Goal: Task Accomplishment & Management: Use online tool/utility

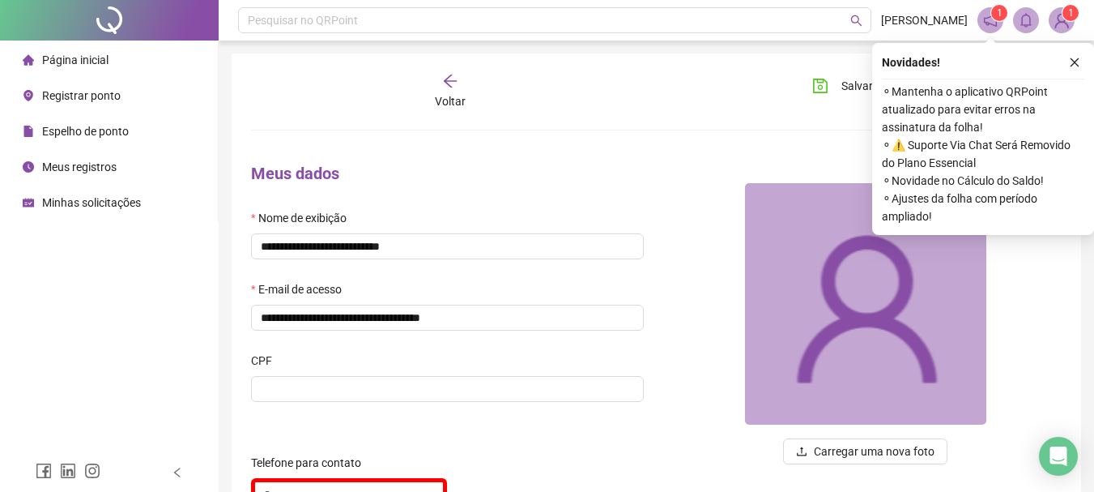
click at [127, 100] on li "Registrar ponto" at bounding box center [108, 95] width 211 height 32
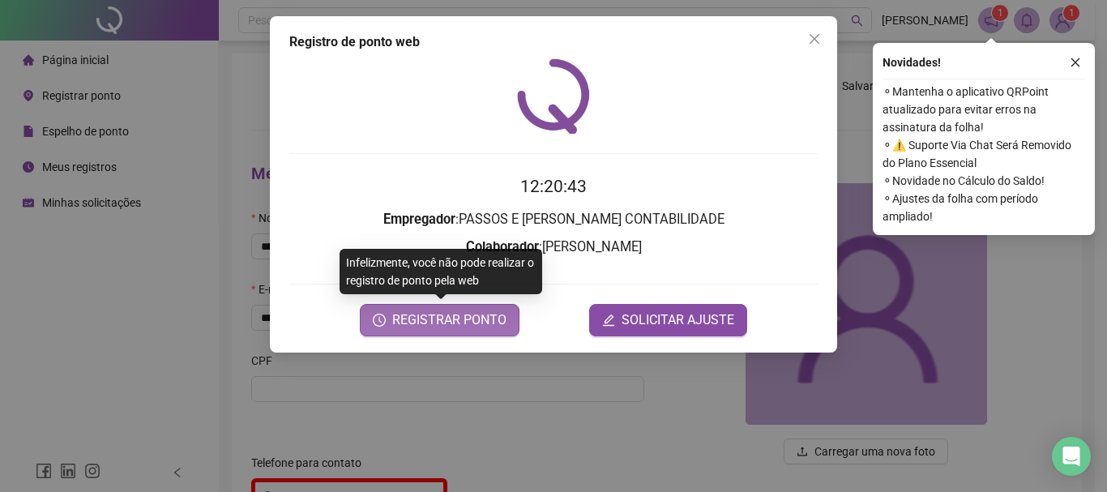
click at [429, 310] on span "REGISTRAR PONTO" at bounding box center [449, 319] width 114 height 19
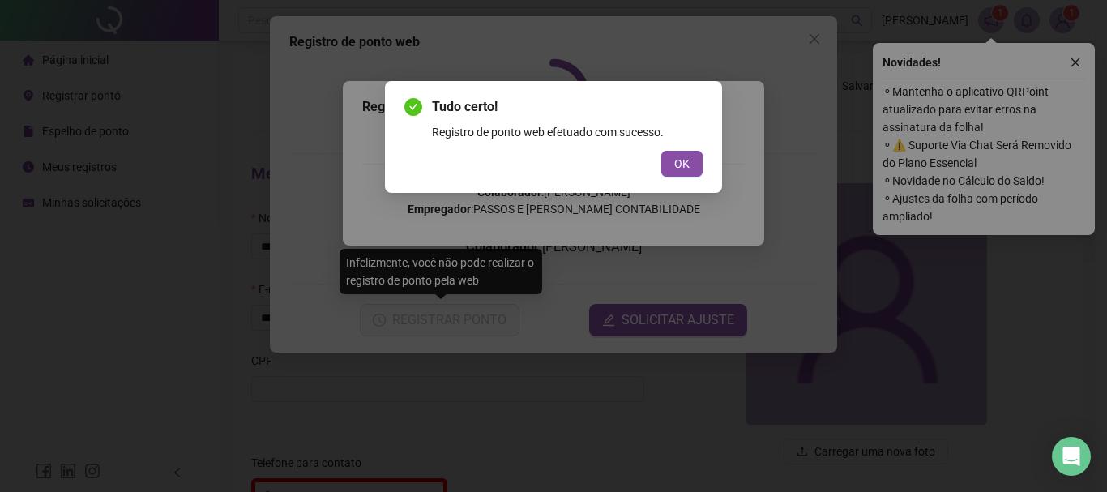
click at [681, 157] on span "OK" at bounding box center [681, 164] width 15 height 18
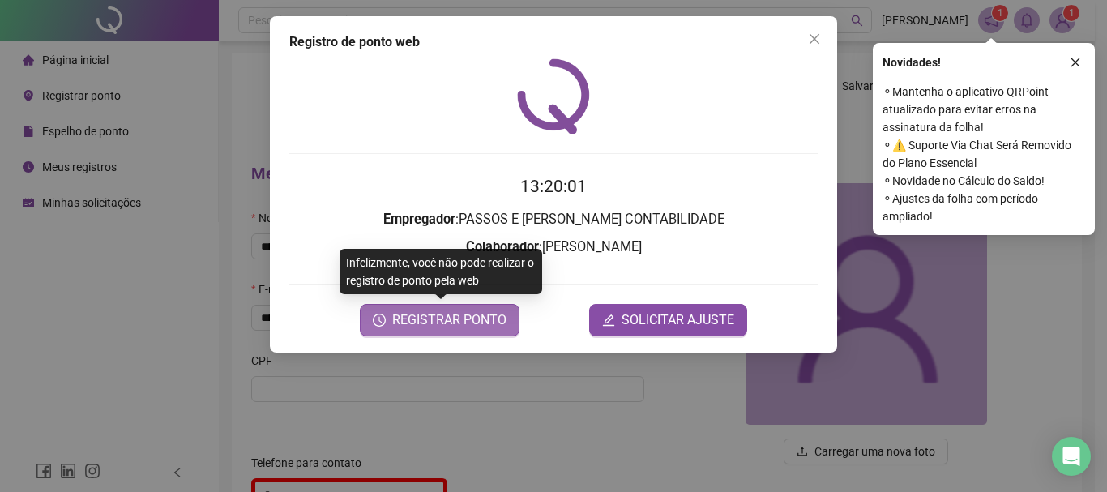
click at [454, 327] on span "REGISTRAR PONTO" at bounding box center [449, 319] width 114 height 19
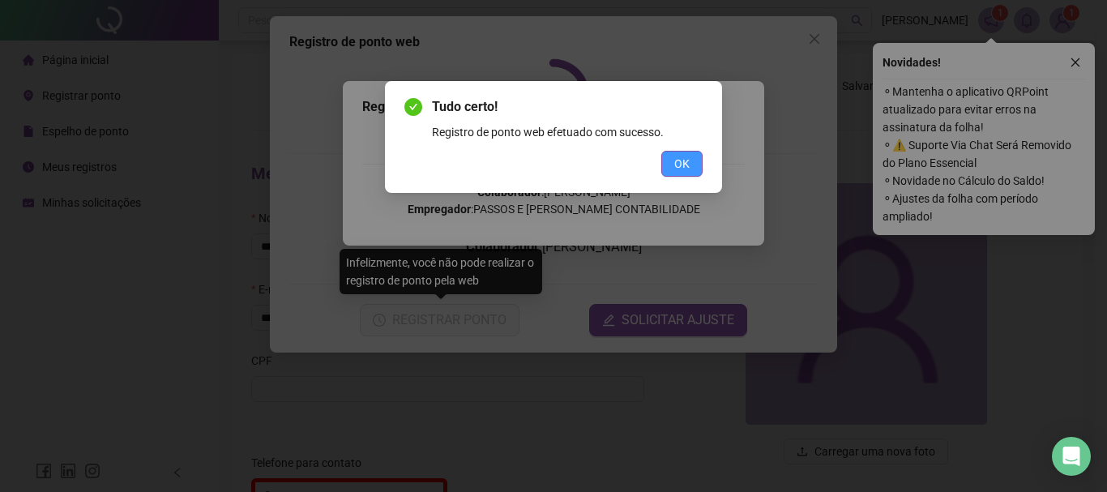
click at [693, 155] on button "OK" at bounding box center [681, 164] width 41 height 26
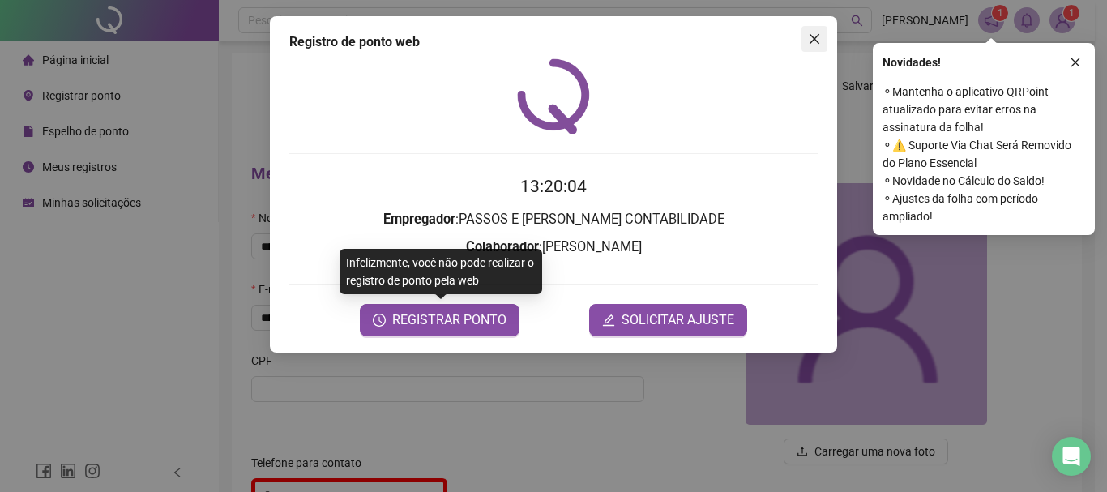
click at [815, 33] on icon "close" at bounding box center [814, 38] width 13 height 13
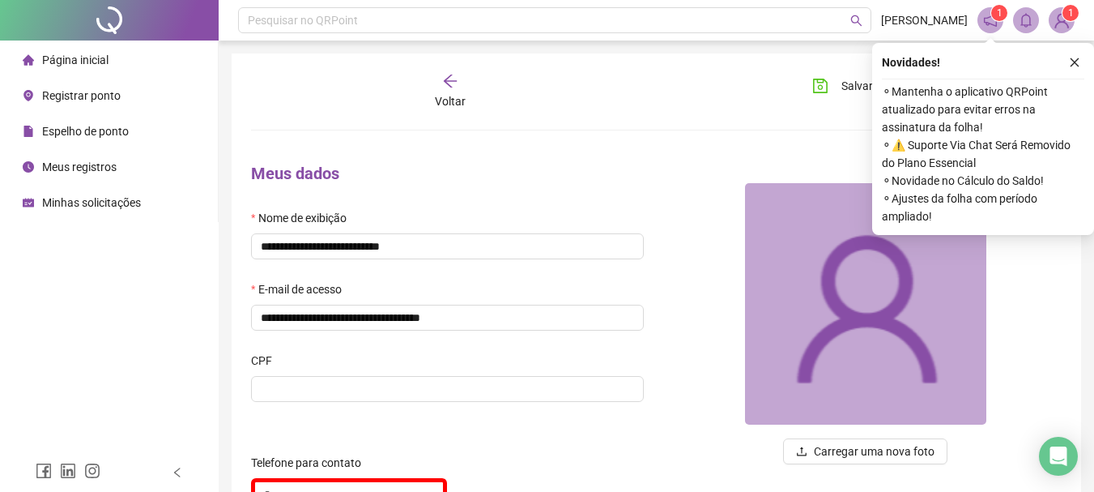
click at [103, 160] on span "Meus registros" at bounding box center [79, 166] width 75 height 13
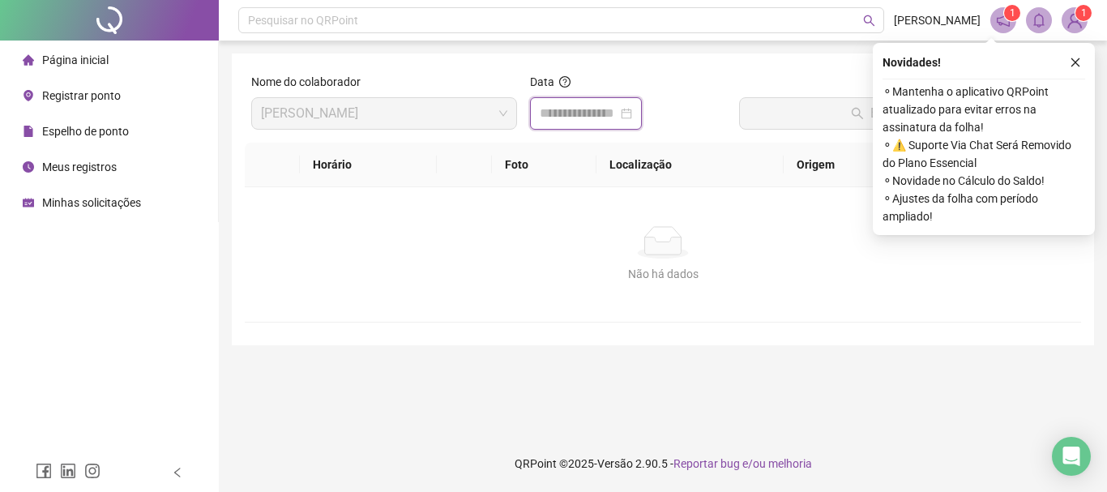
click at [584, 119] on input at bounding box center [579, 113] width 78 height 19
type input "**********"
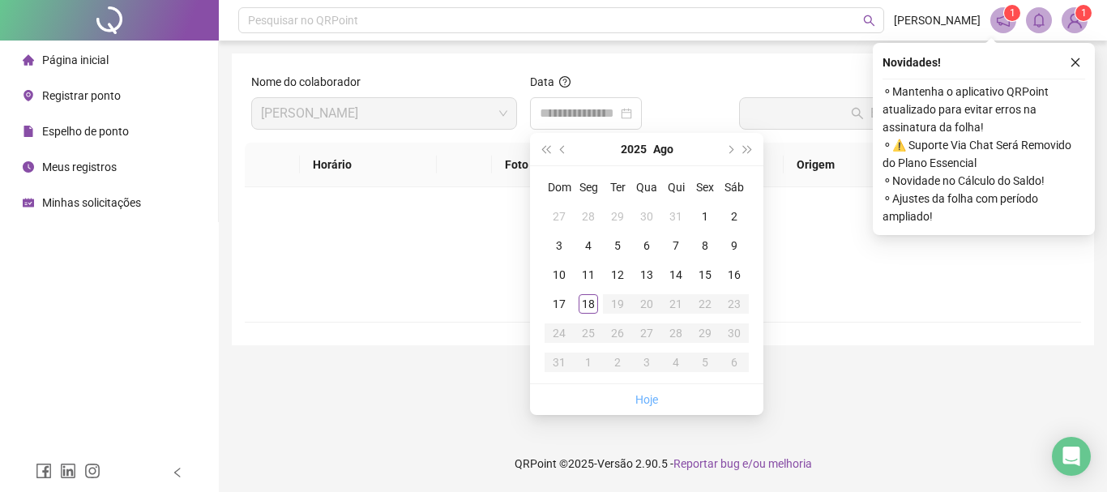
drag, startPoint x: 648, startPoint y: 393, endPoint x: 689, endPoint y: 240, distance: 158.4
click at [648, 394] on link "Hoje" at bounding box center [646, 399] width 23 height 13
type input "**********"
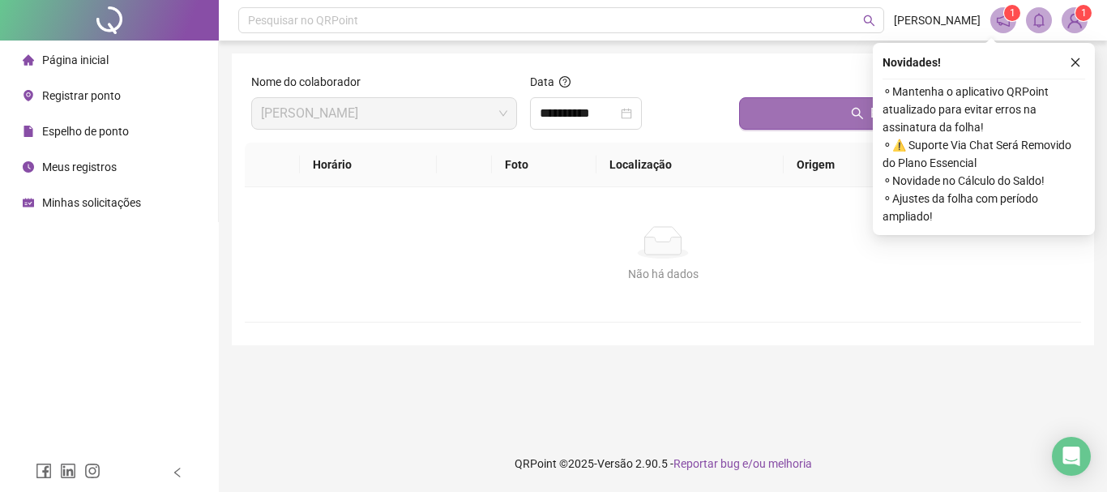
click at [771, 125] on button "Buscar registros" at bounding box center [906, 113] width 335 height 32
